Goal: Transaction & Acquisition: Purchase product/service

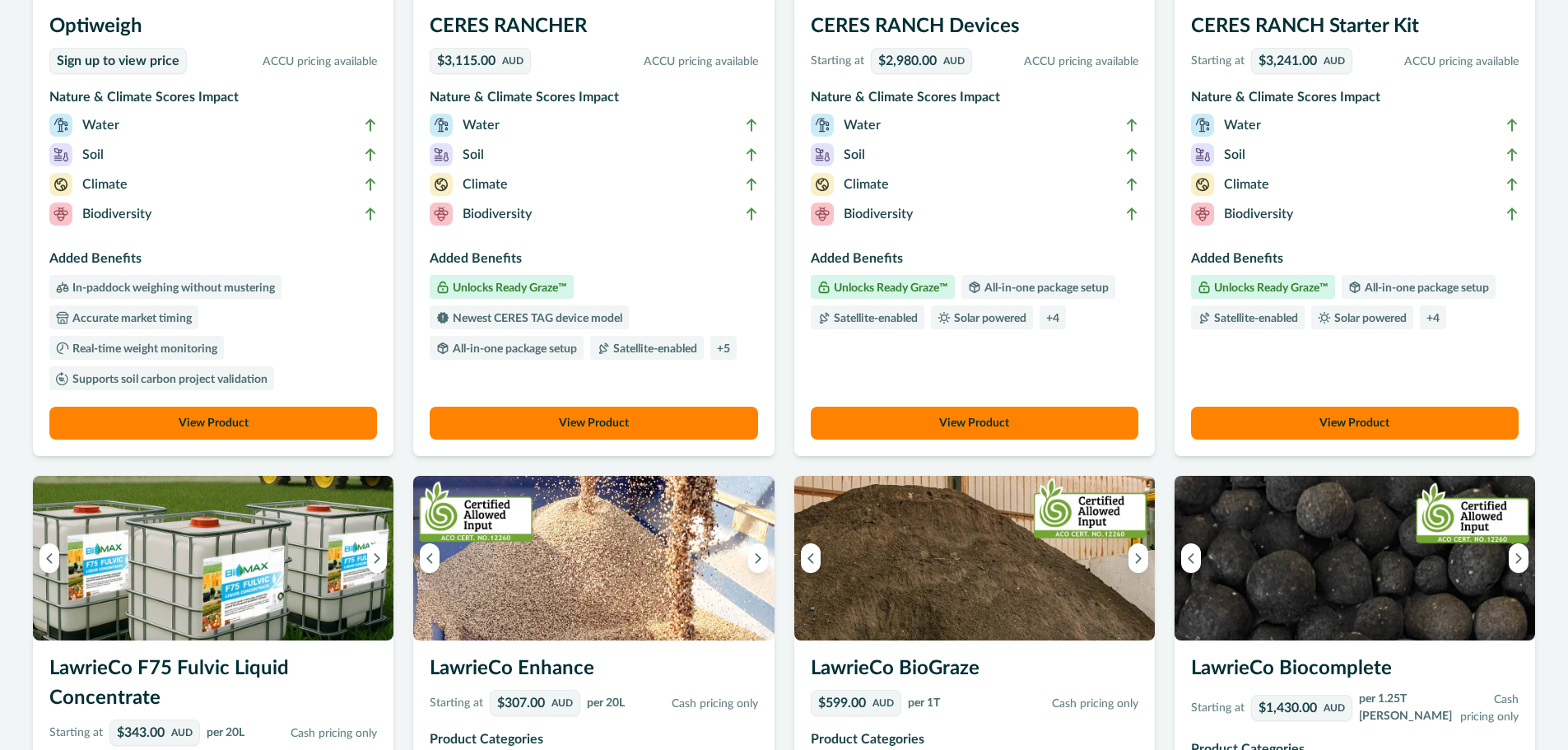
scroll to position [329, 0]
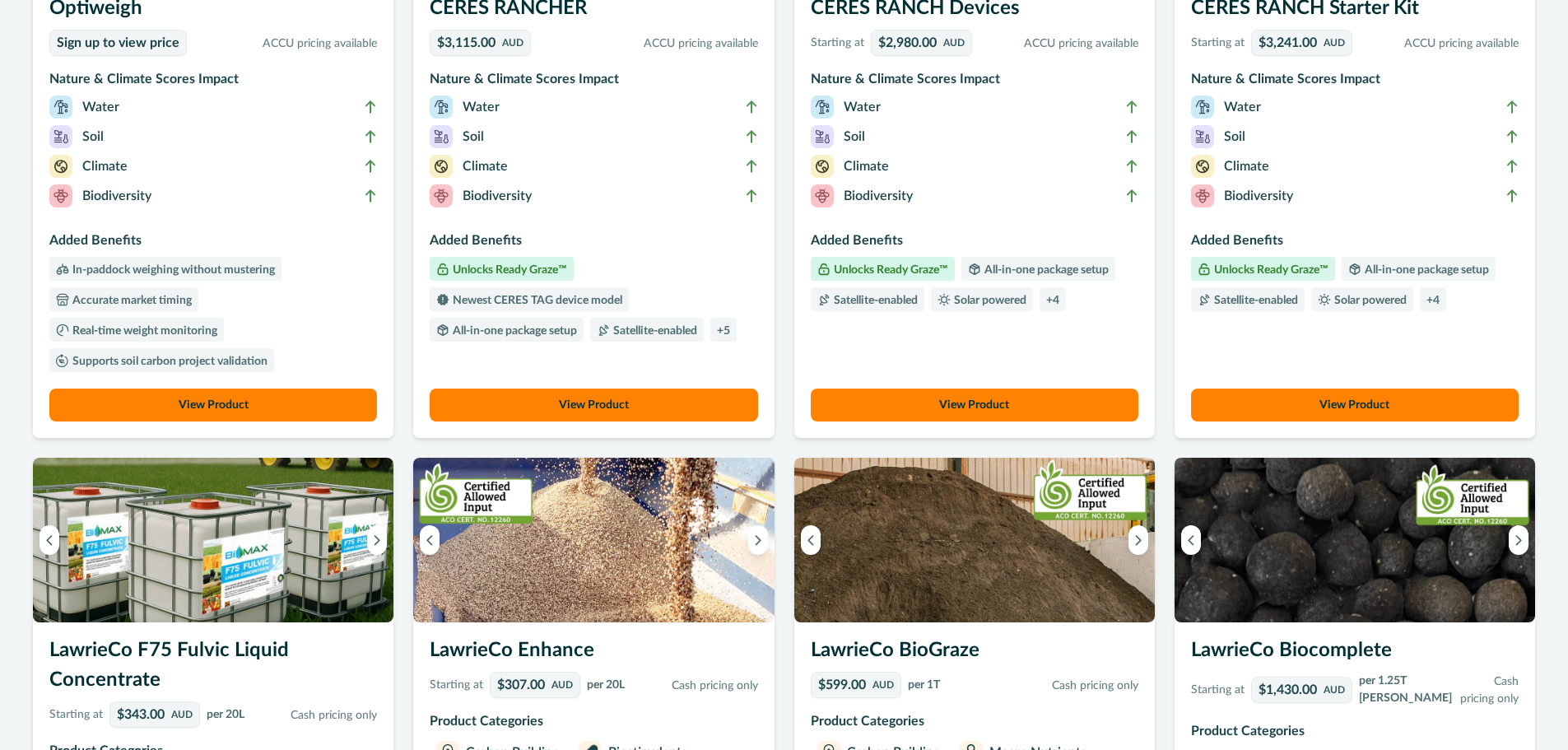
click at [584, 400] on button "View Product" at bounding box center [593, 405] width 327 height 32
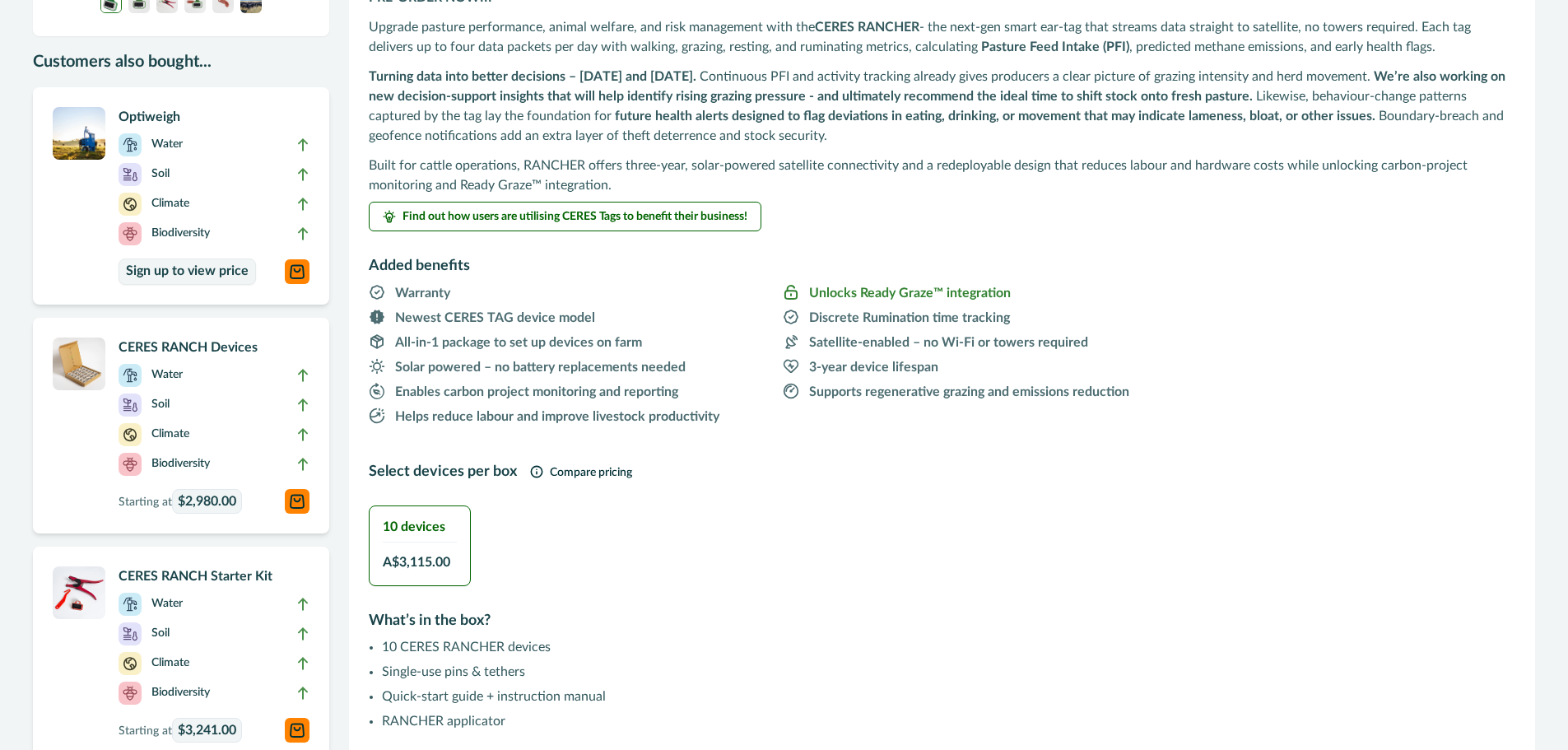
scroll to position [220, 0]
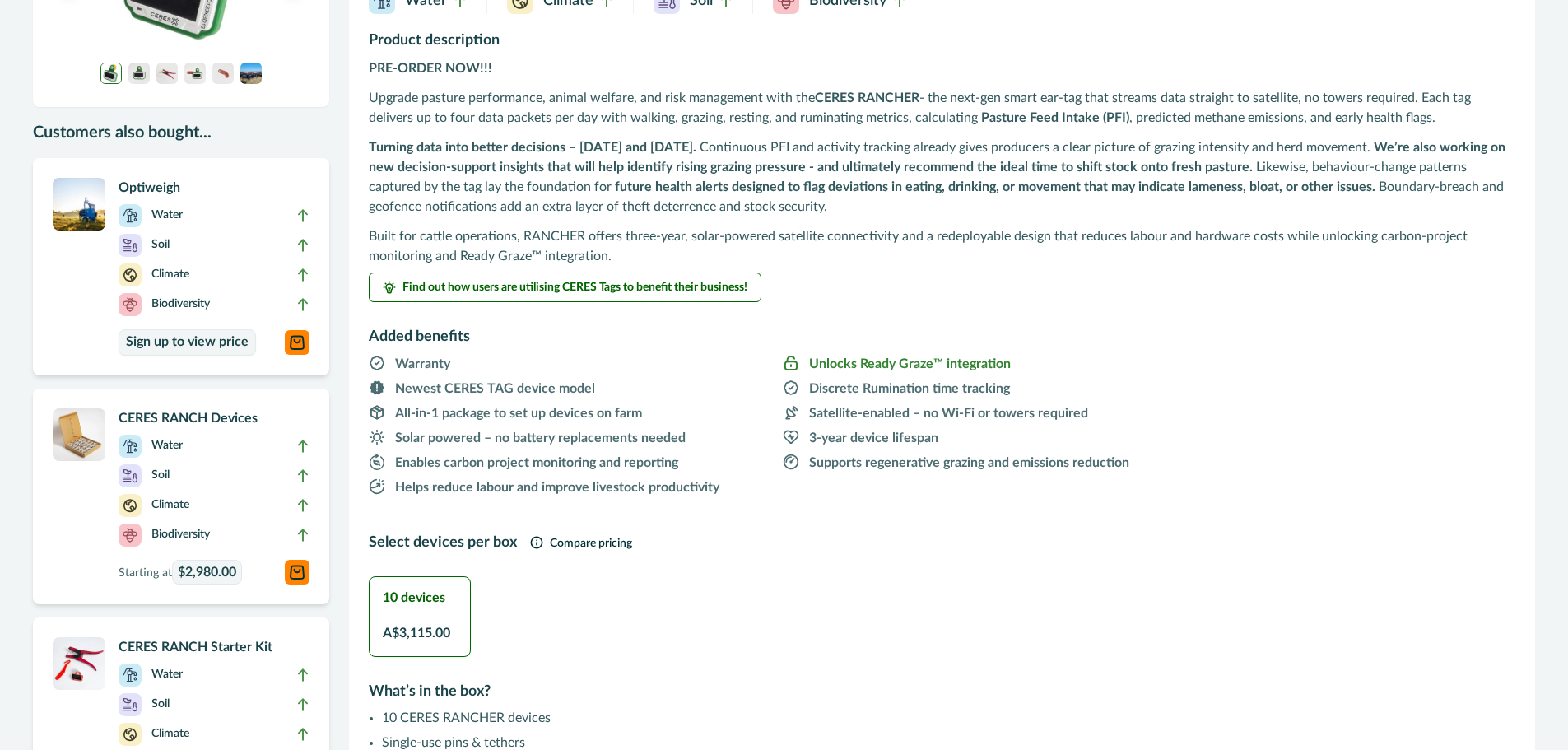
click at [427, 599] on h2 "10 devices" at bounding box center [420, 597] width 74 height 15
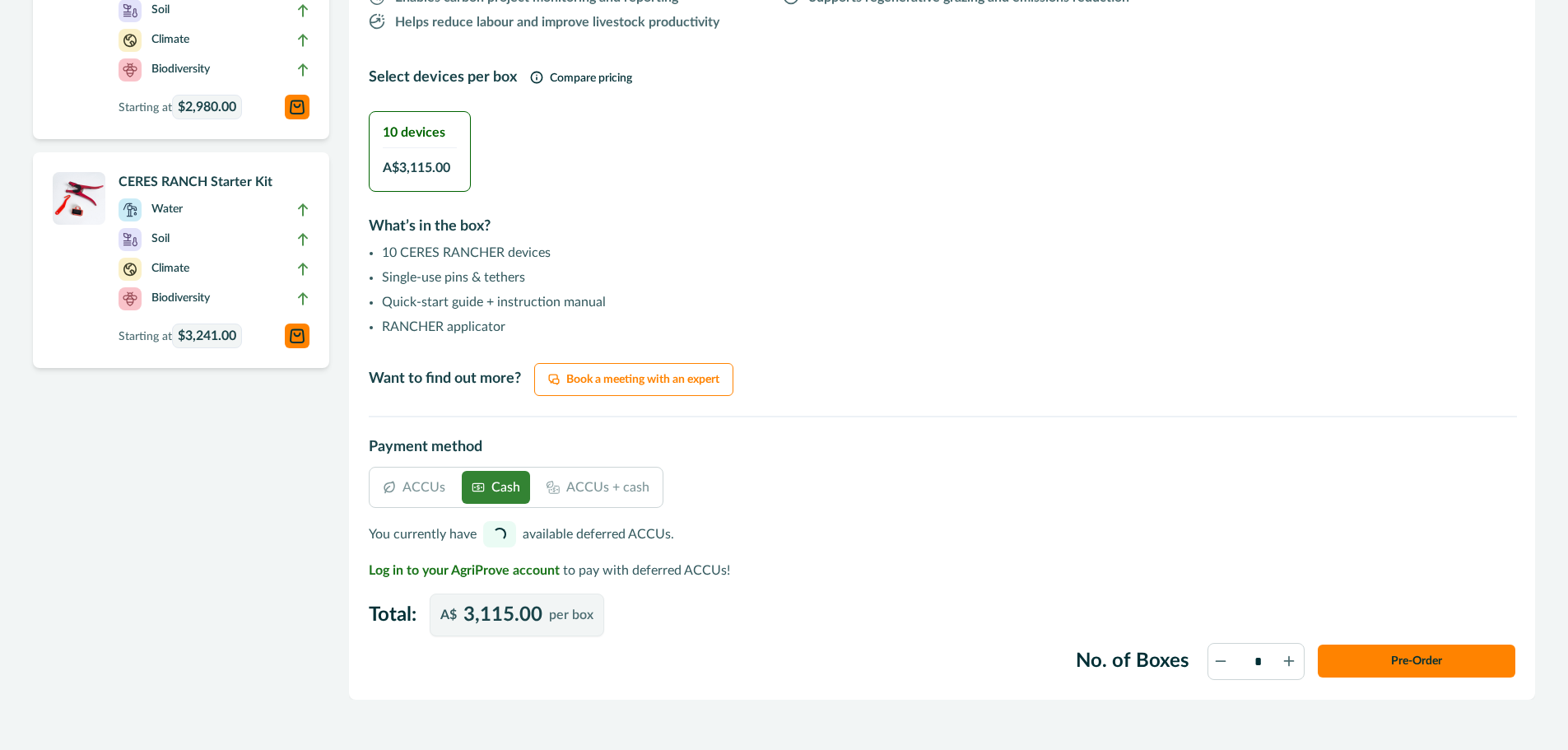
scroll to position [715, 0]
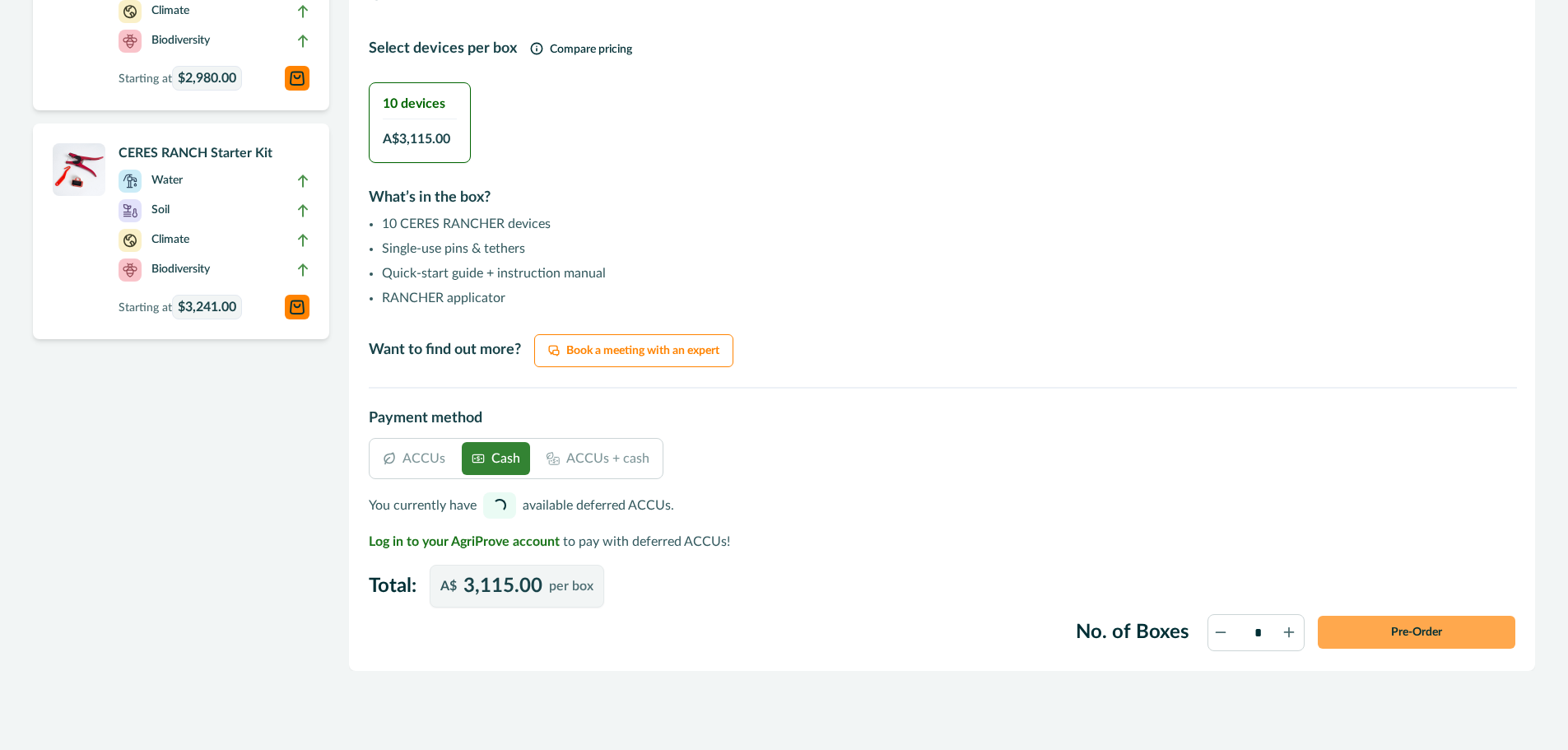
click at [1387, 631] on button "Pre-Order" at bounding box center [1416, 632] width 198 height 32
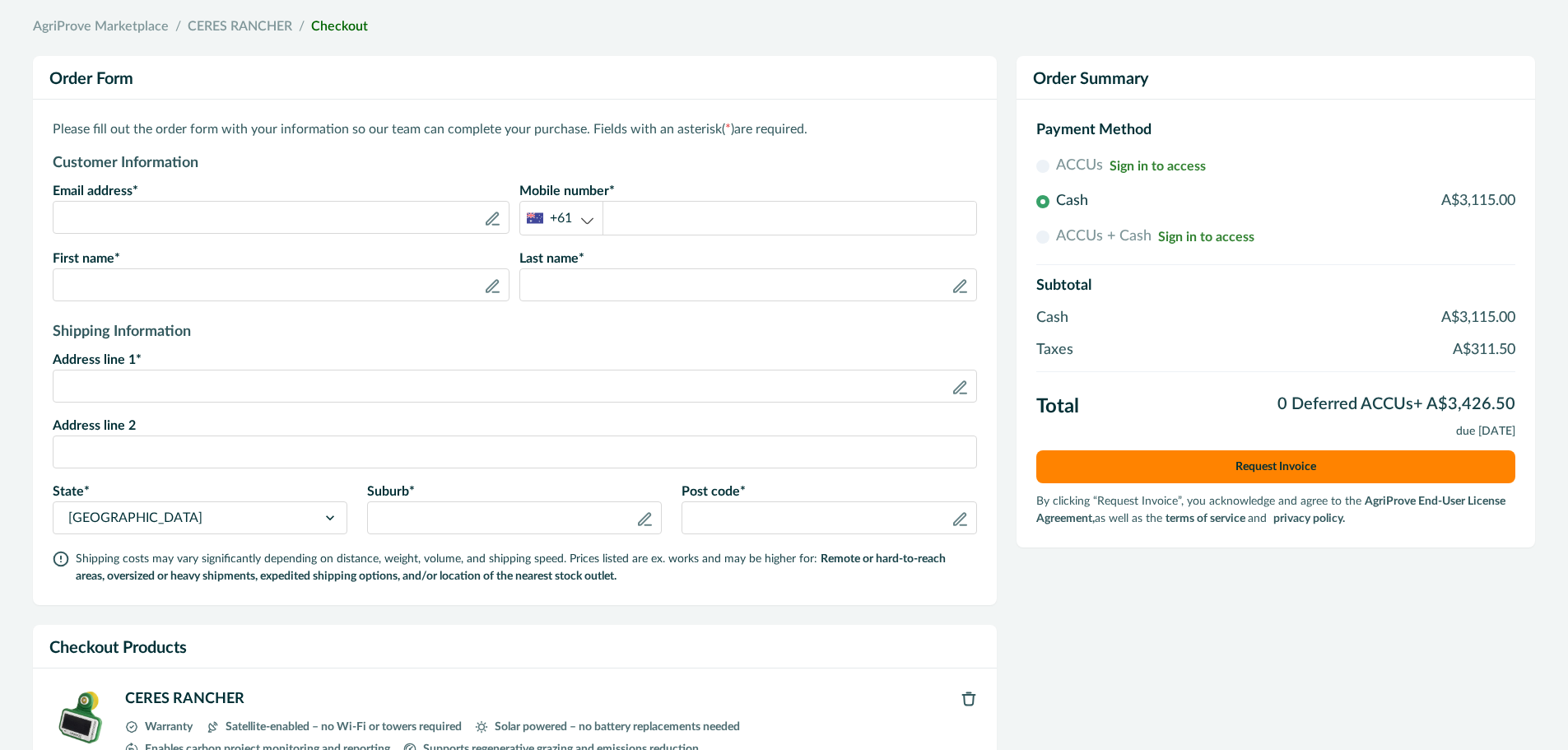
scroll to position [99, 0]
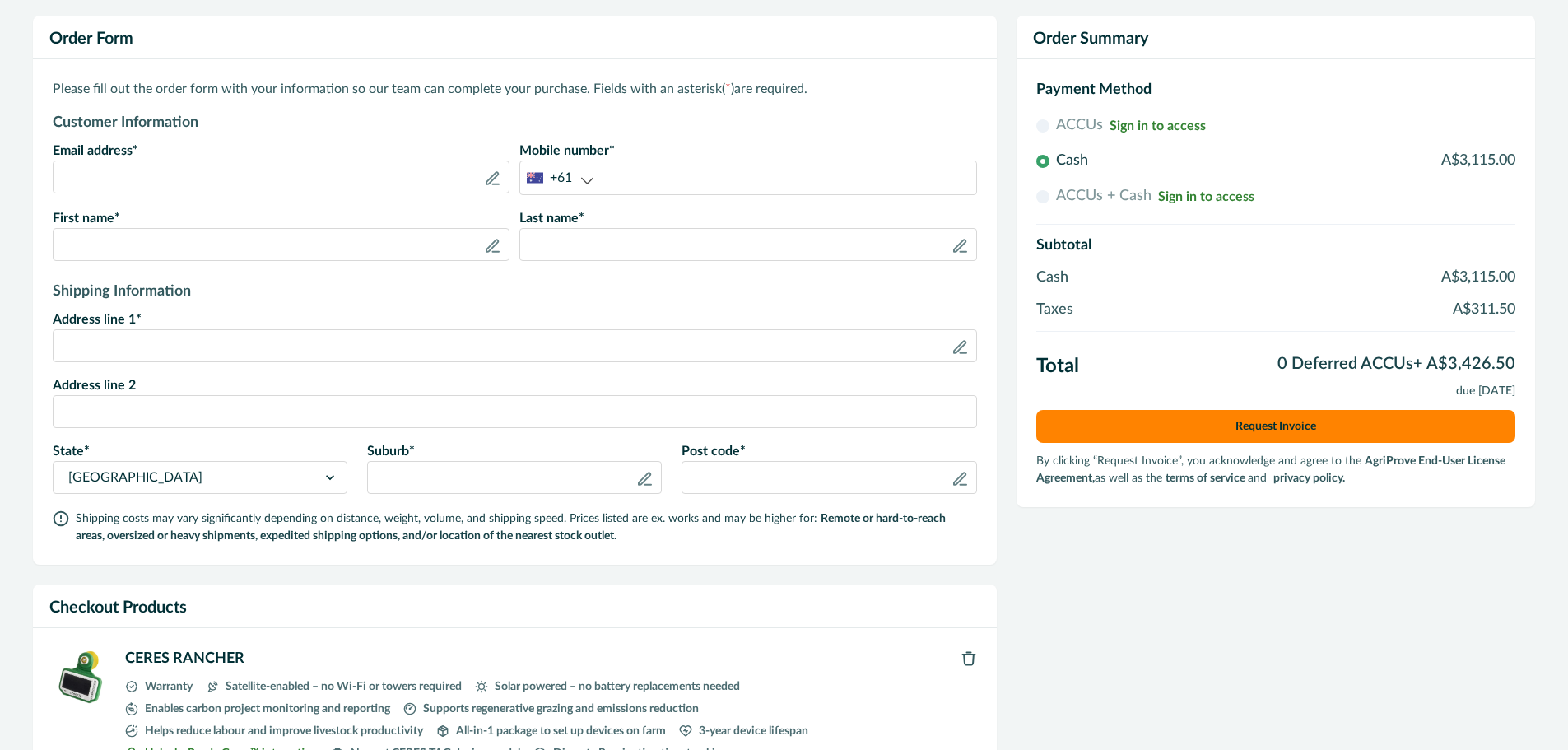
click at [599, 183] on div "+61" at bounding box center [561, 178] width 82 height 21
click at [595, 183] on div "+61" at bounding box center [561, 178] width 82 height 21
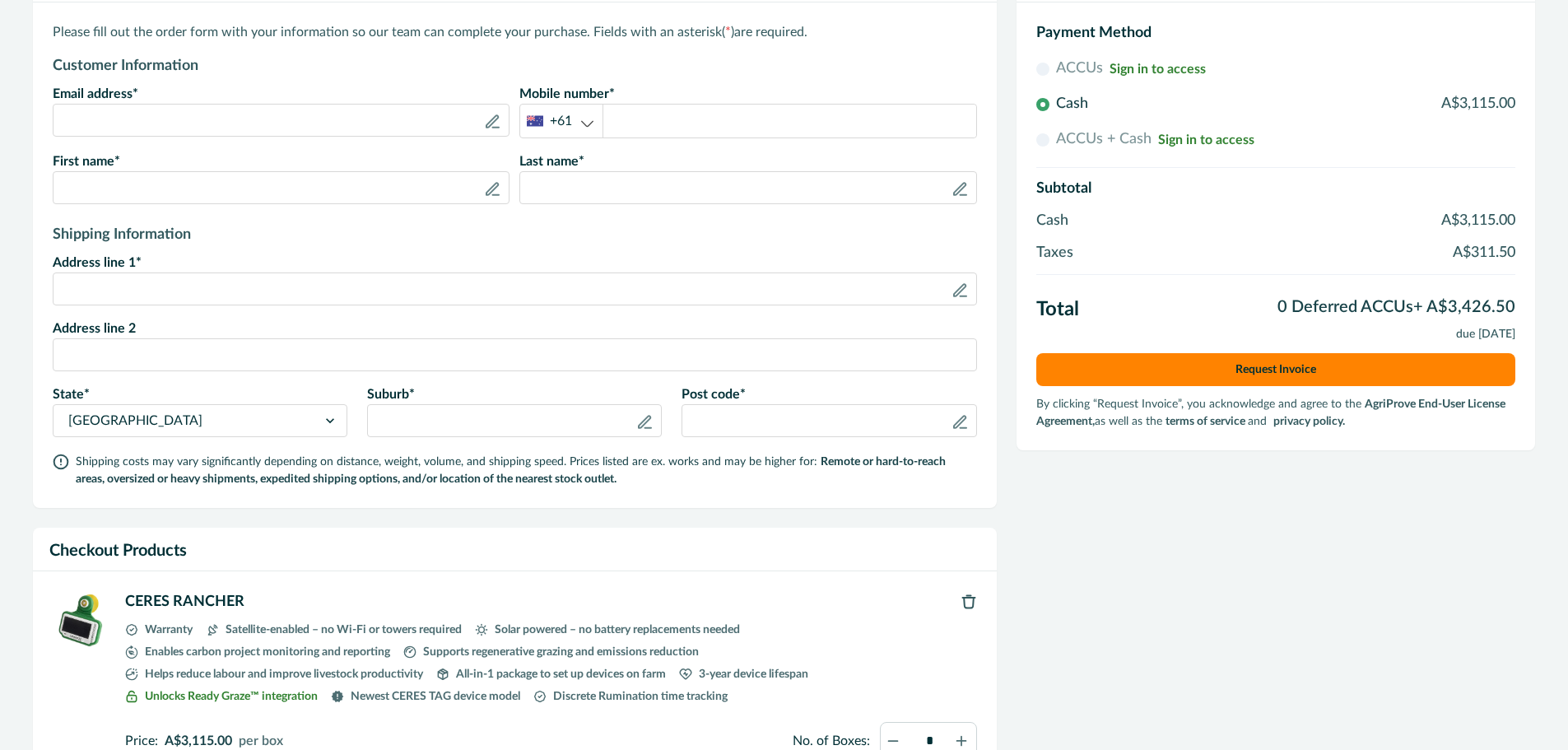
scroll to position [264, 0]
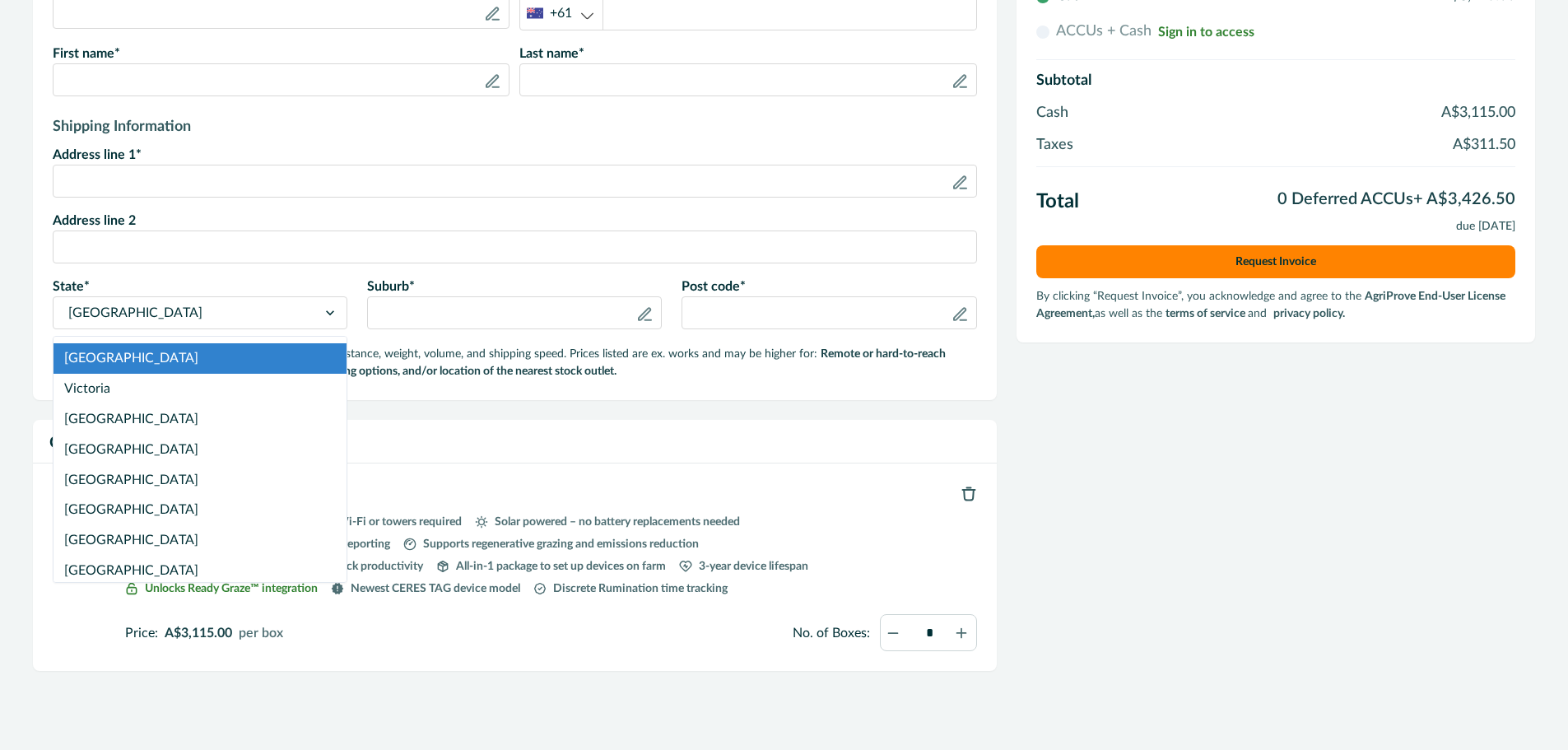
click at [328, 314] on icon at bounding box center [330, 313] width 16 height 16
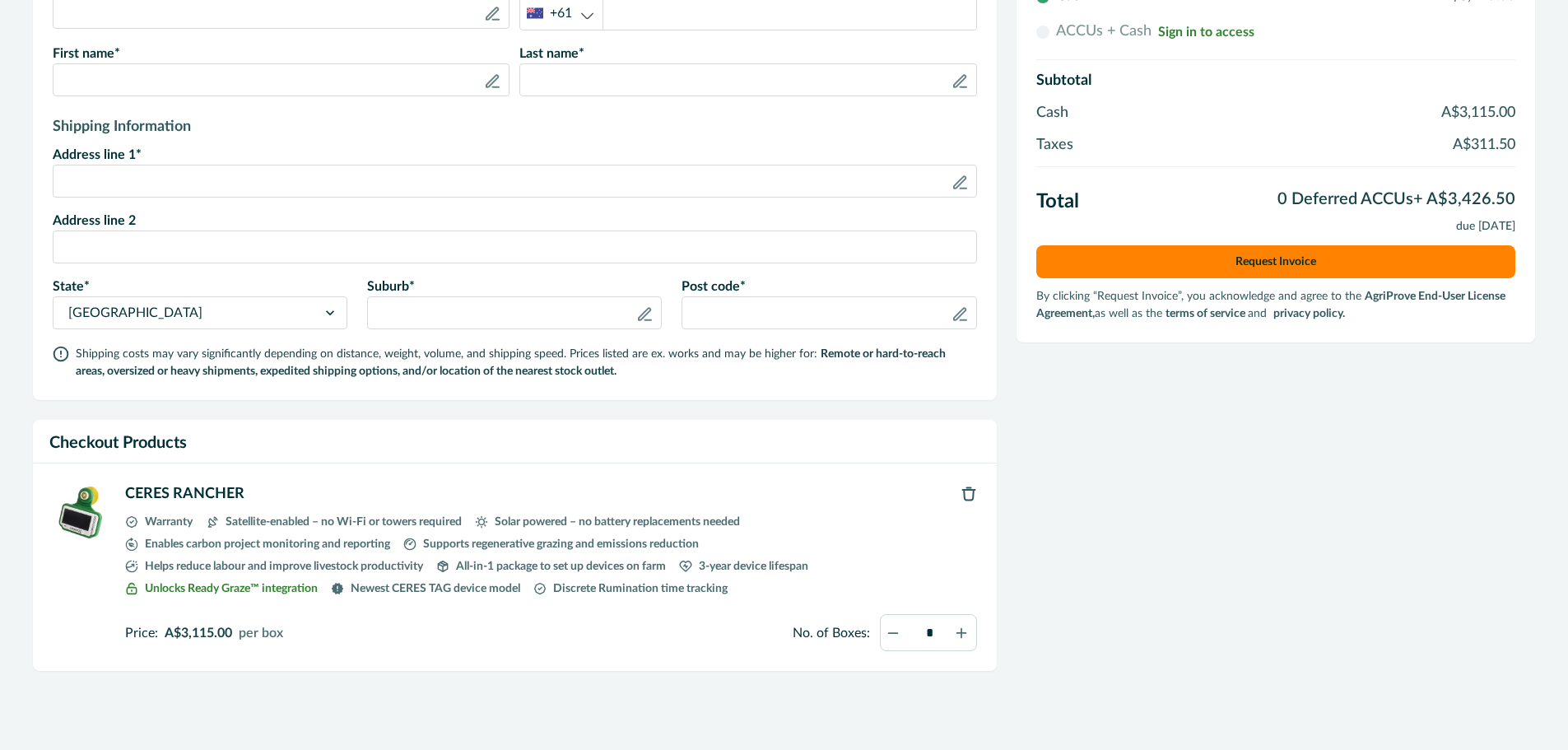
click at [328, 314] on icon at bounding box center [329, 312] width 8 height 5
